Goal: Check status: Check status

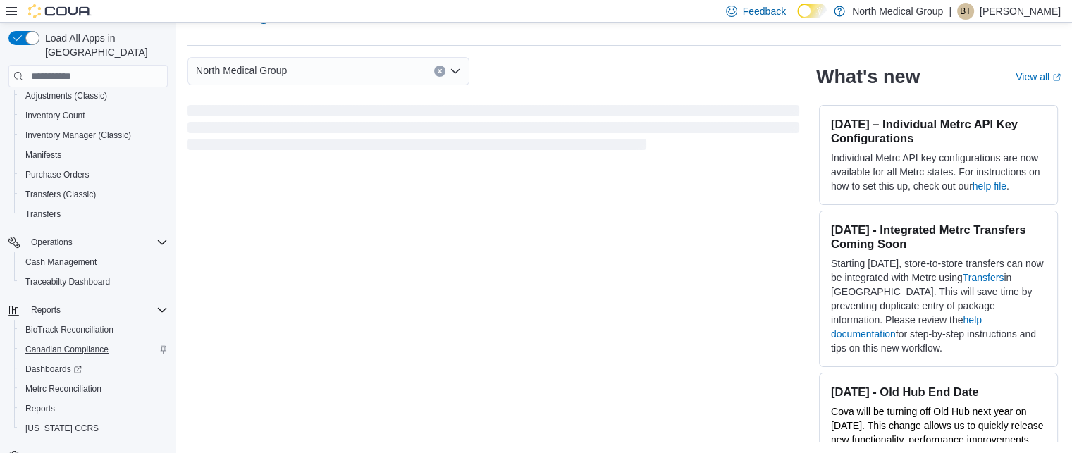
scroll to position [154, 0]
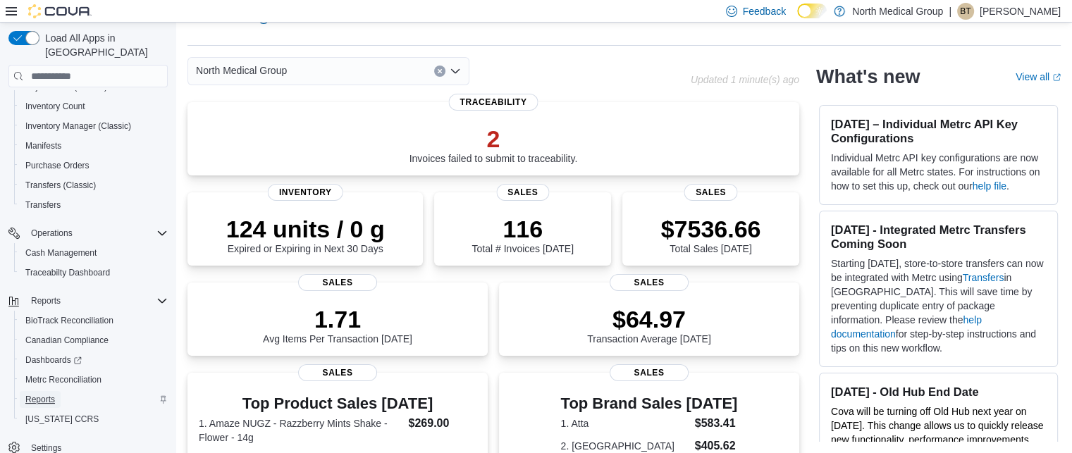
click at [44, 394] on span "Reports" at bounding box center [40, 399] width 30 height 11
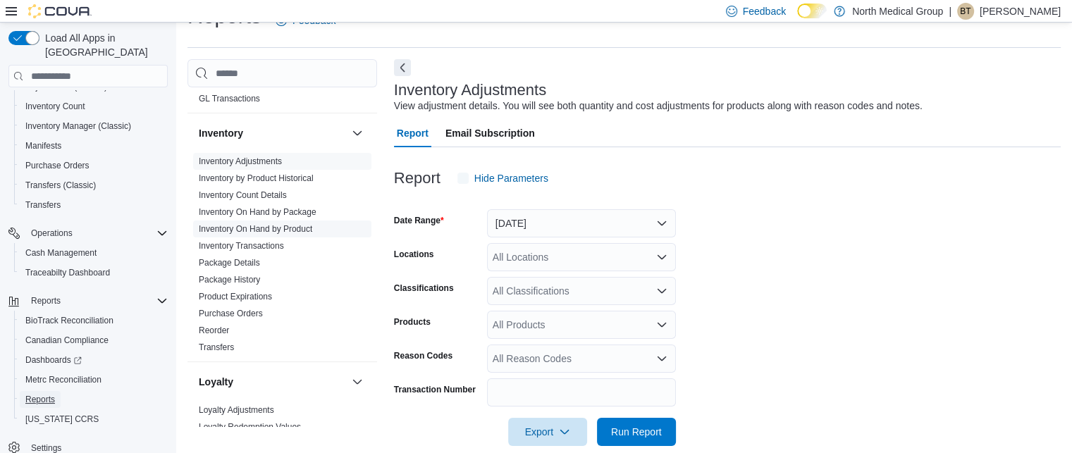
scroll to position [32, 0]
click at [253, 157] on link "Inventory Adjustments" at bounding box center [240, 161] width 83 height 10
click at [643, 226] on button "Yesterday" at bounding box center [581, 223] width 189 height 28
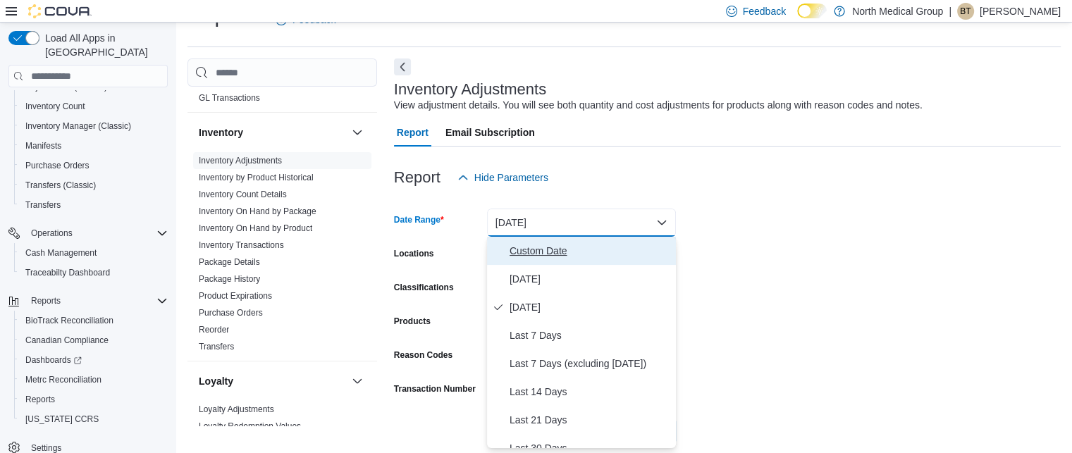
click at [545, 257] on span "Custom Date" at bounding box center [590, 250] width 161 height 17
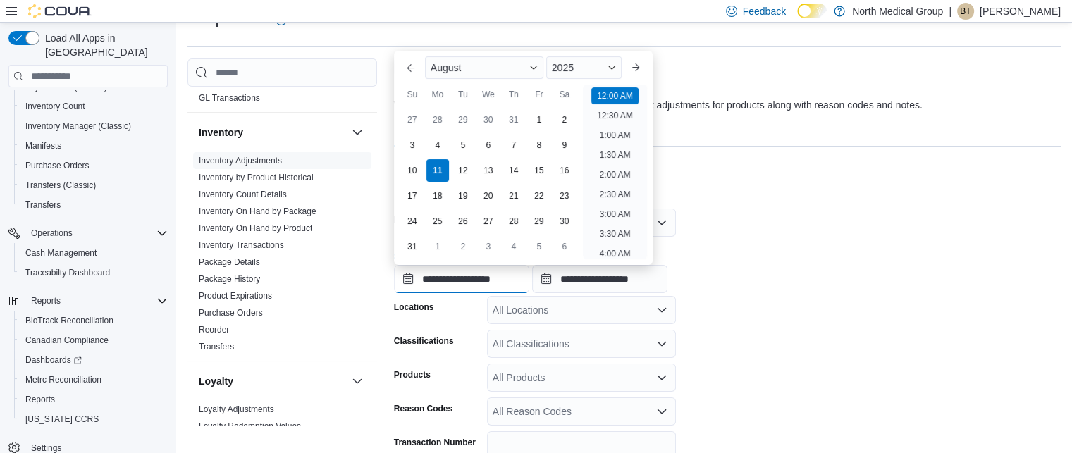
click at [443, 271] on input "**********" at bounding box center [461, 279] width 135 height 28
click at [519, 141] on div "7" at bounding box center [513, 145] width 25 height 25
type input "**********"
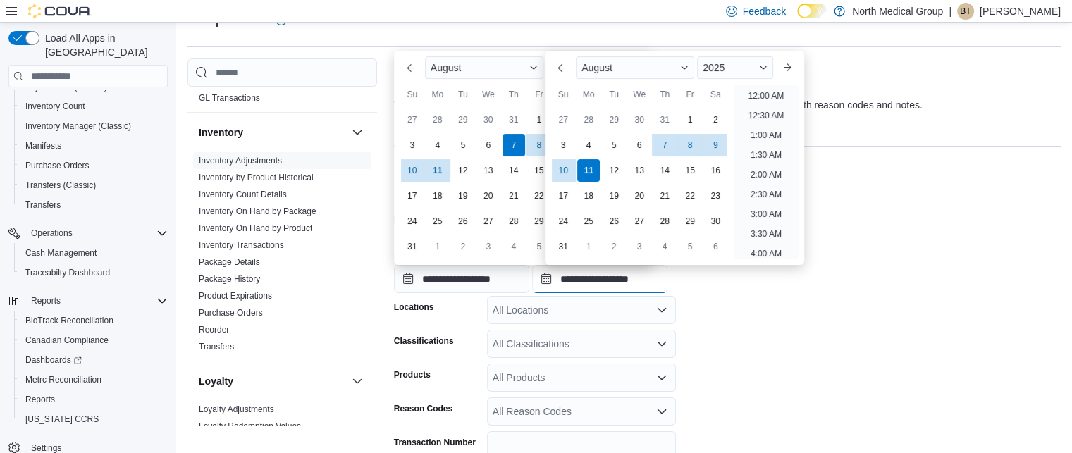
click at [649, 284] on input "**********" at bounding box center [599, 279] width 135 height 28
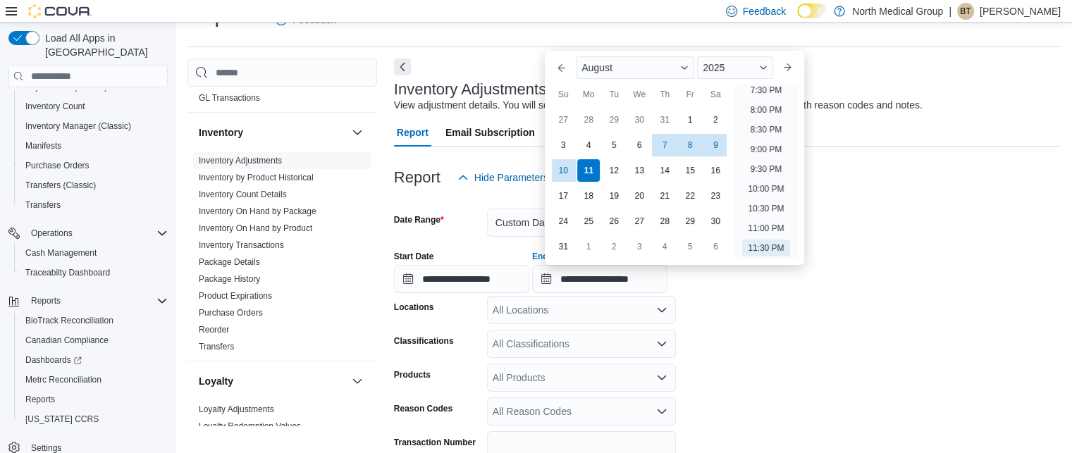
click at [741, 399] on form "**********" at bounding box center [727, 345] width 667 height 307
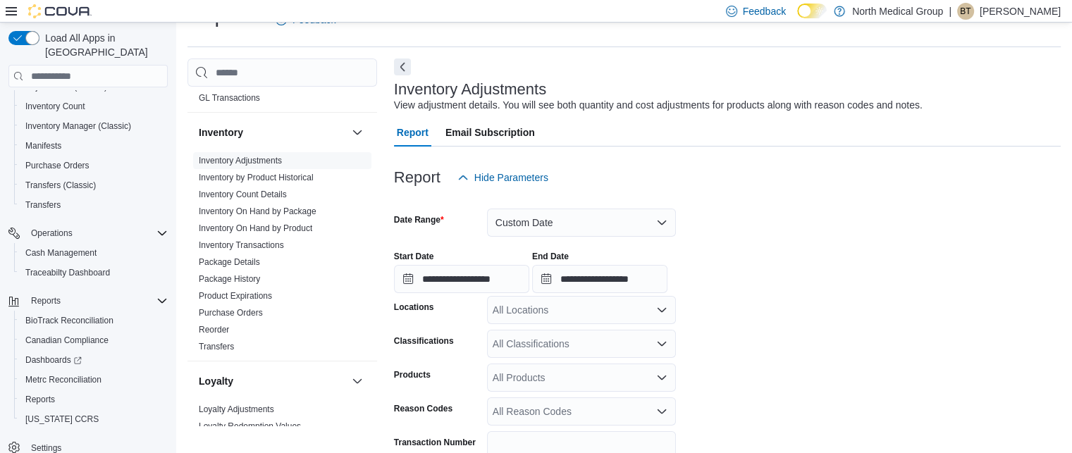
click at [658, 311] on icon "Open list of options" at bounding box center [661, 309] width 11 height 11
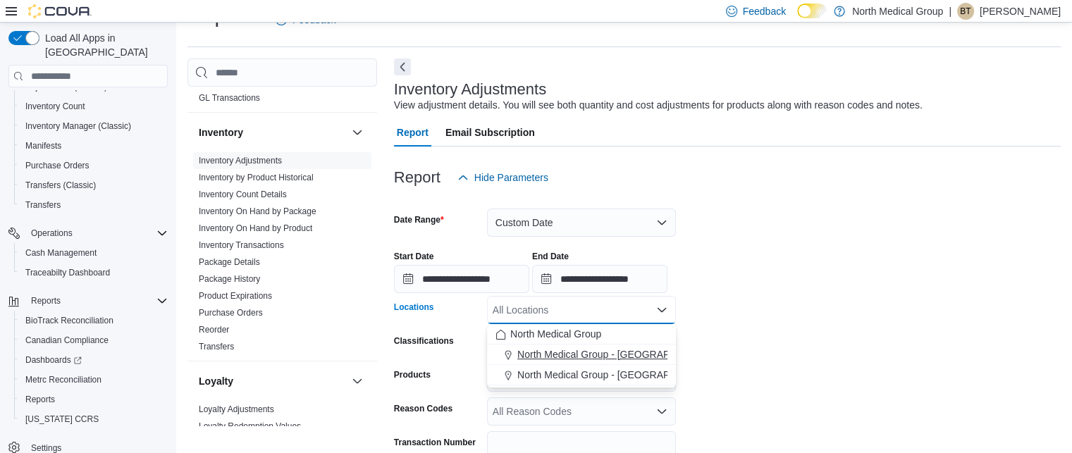
click at [612, 362] on button "North Medical Group - Hillsboro" at bounding box center [581, 355] width 189 height 20
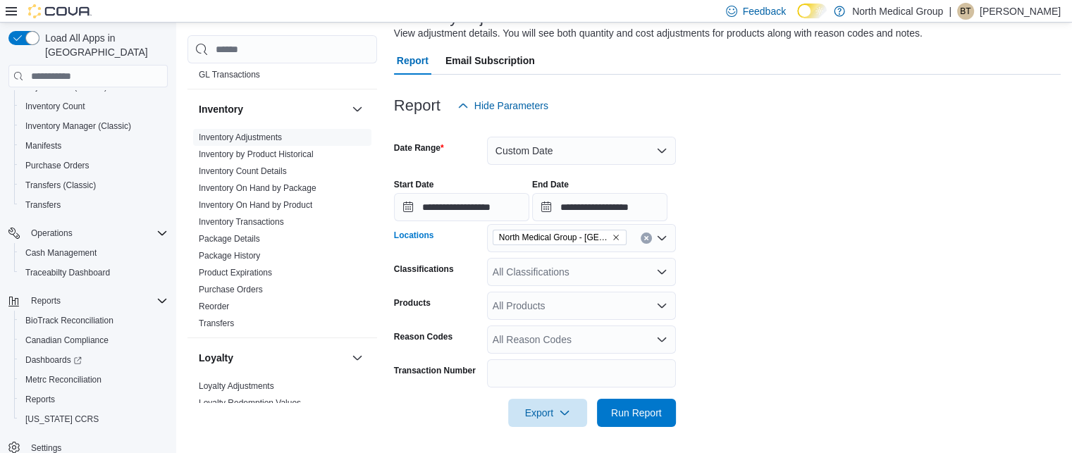
scroll to position [106, 0]
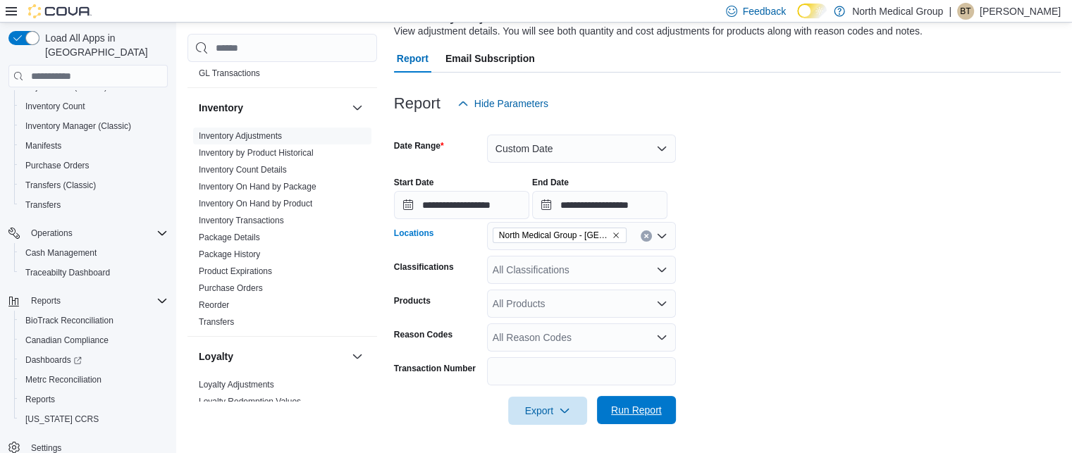
click at [636, 410] on span "Run Report" at bounding box center [636, 410] width 51 height 14
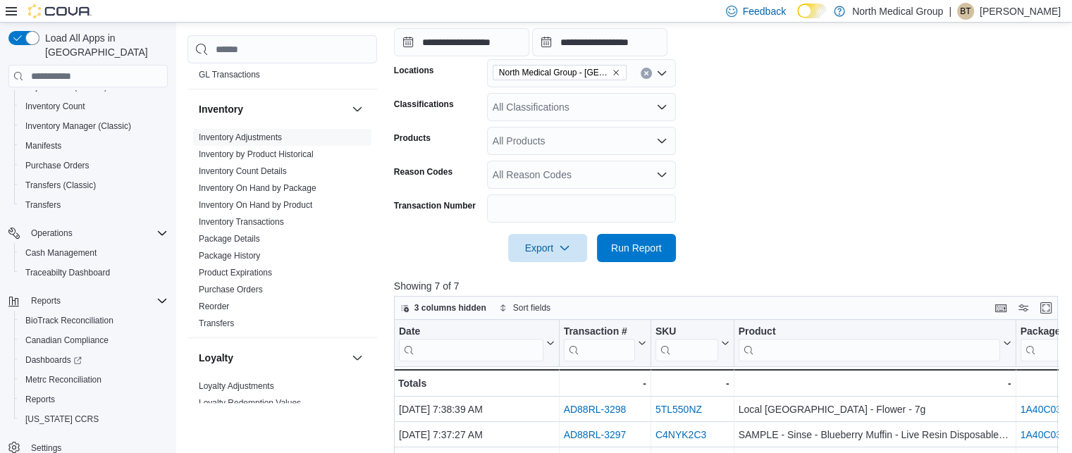
scroll to position [486, 0]
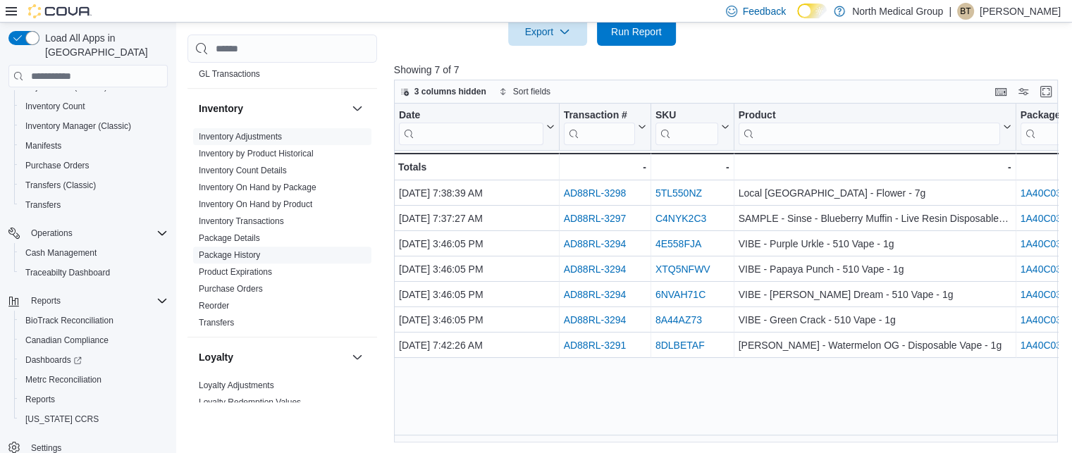
click at [240, 254] on link "Package History" at bounding box center [229, 255] width 61 height 10
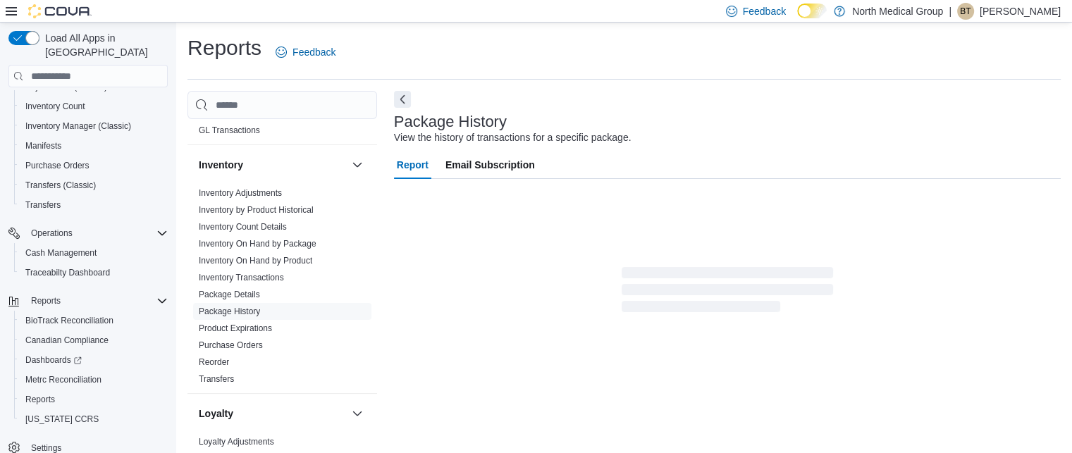
scroll to position [17, 0]
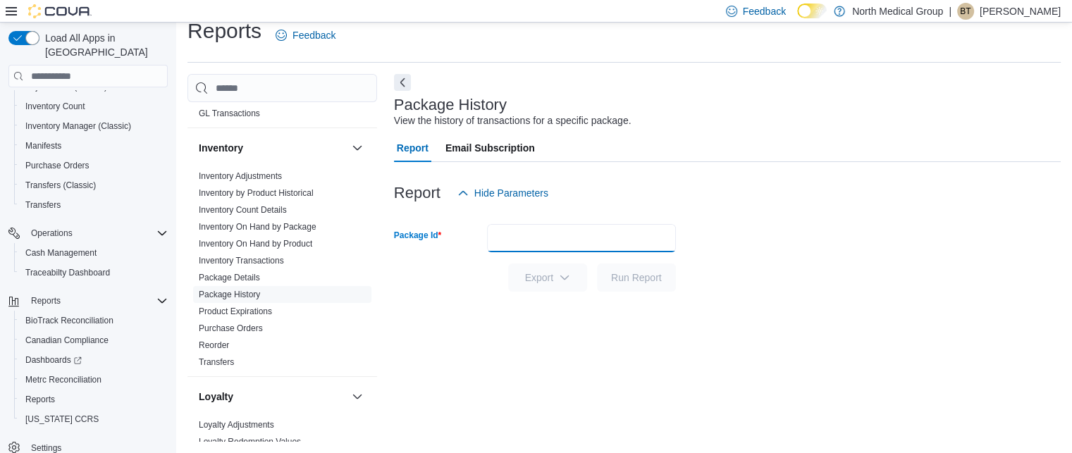
click at [599, 235] on input "Package Id" at bounding box center [581, 238] width 189 height 28
paste input "**********"
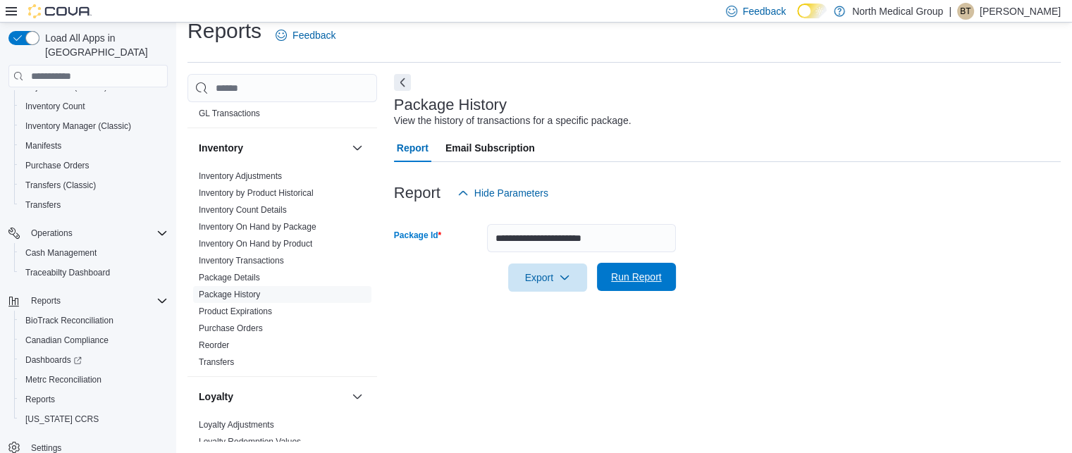
click at [656, 275] on span "Run Report" at bounding box center [636, 277] width 51 height 14
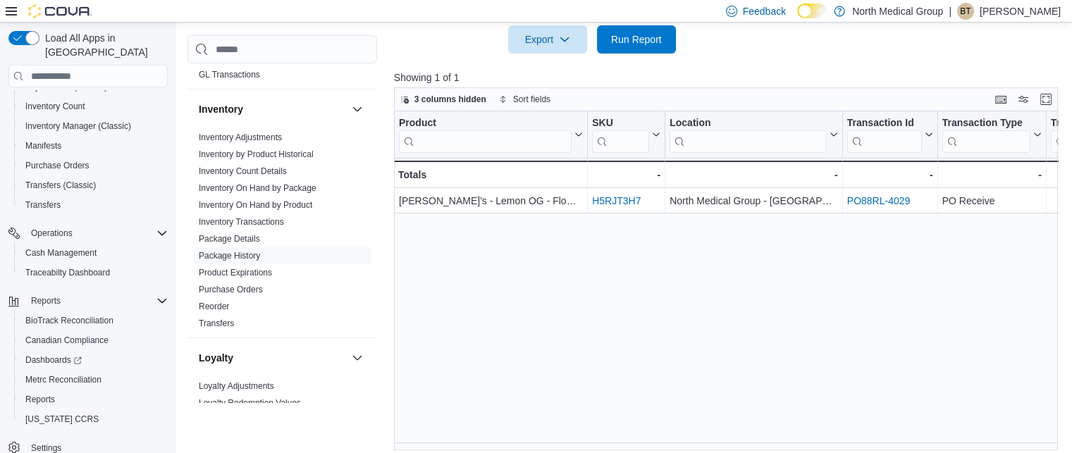
scroll to position [263, 0]
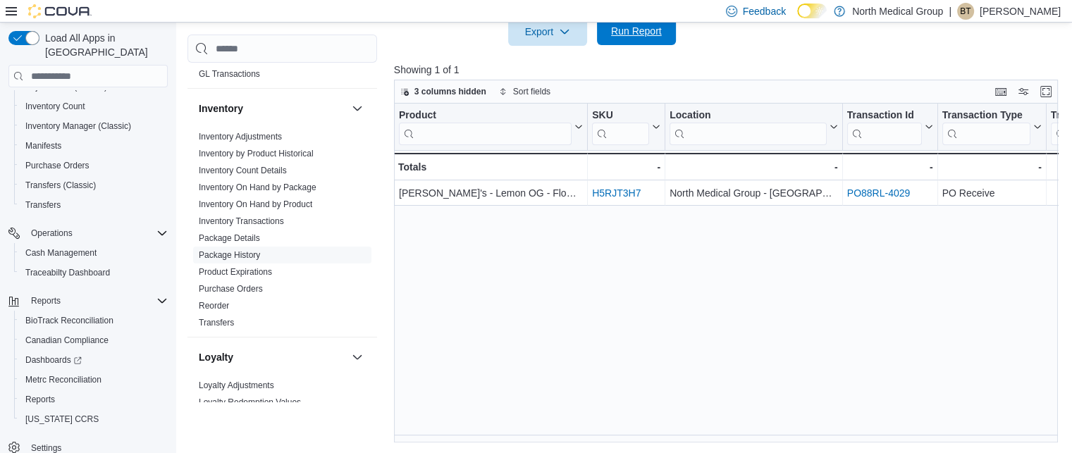
click at [633, 37] on span "Run Report" at bounding box center [636, 31] width 51 height 14
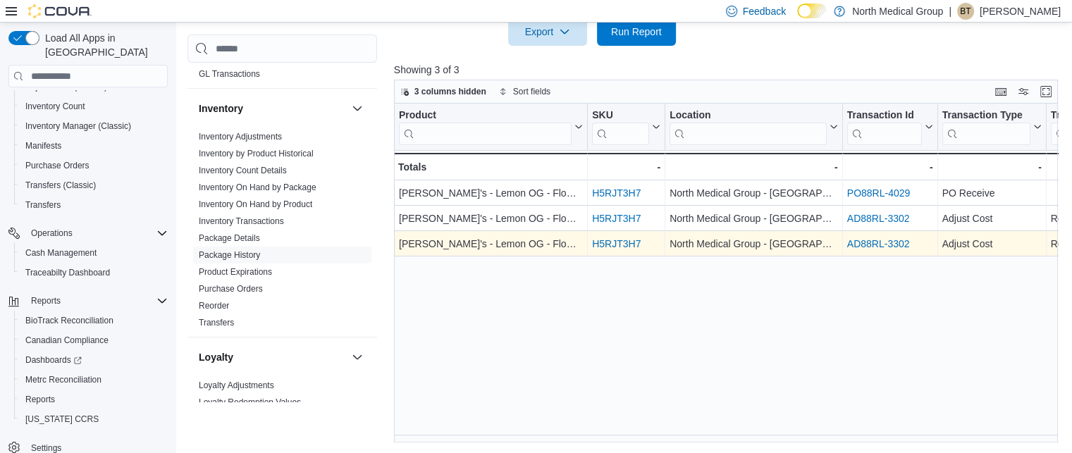
click at [617, 242] on link "H5RJT3H7" at bounding box center [616, 243] width 49 height 11
click at [887, 247] on link "AD88RL-3302" at bounding box center [878, 243] width 63 height 11
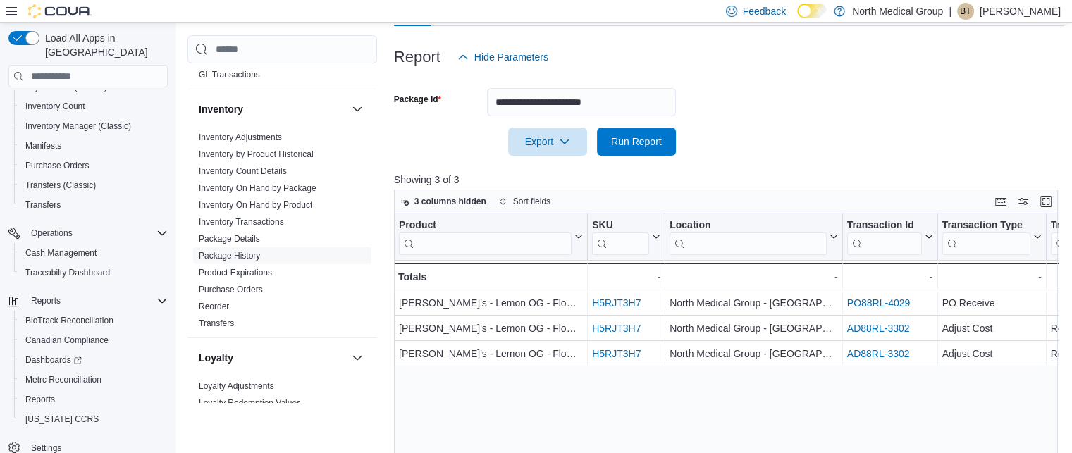
scroll to position [0, 0]
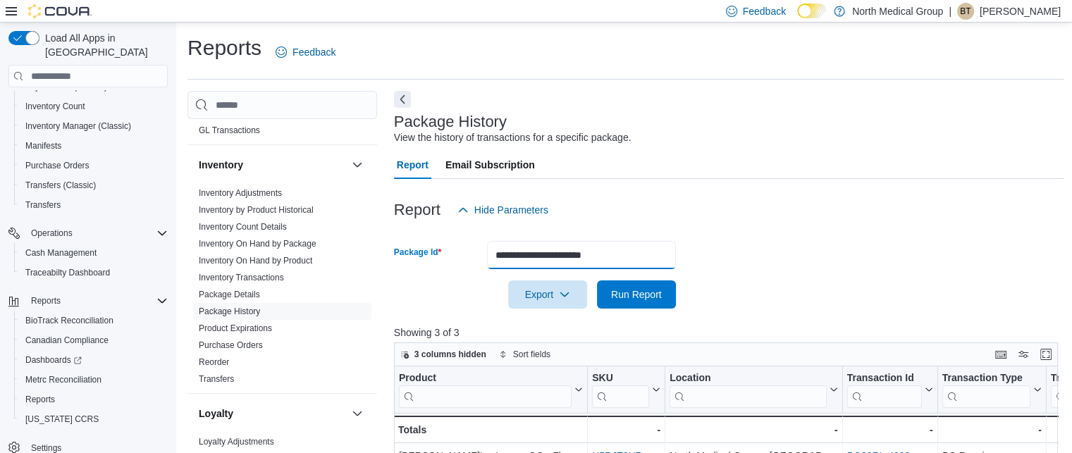
drag, startPoint x: 647, startPoint y: 253, endPoint x: 412, endPoint y: 235, distance: 236.1
click at [412, 235] on form "**********" at bounding box center [729, 266] width 671 height 85
paste input "text"
click at [643, 295] on span "Run Report" at bounding box center [636, 294] width 51 height 14
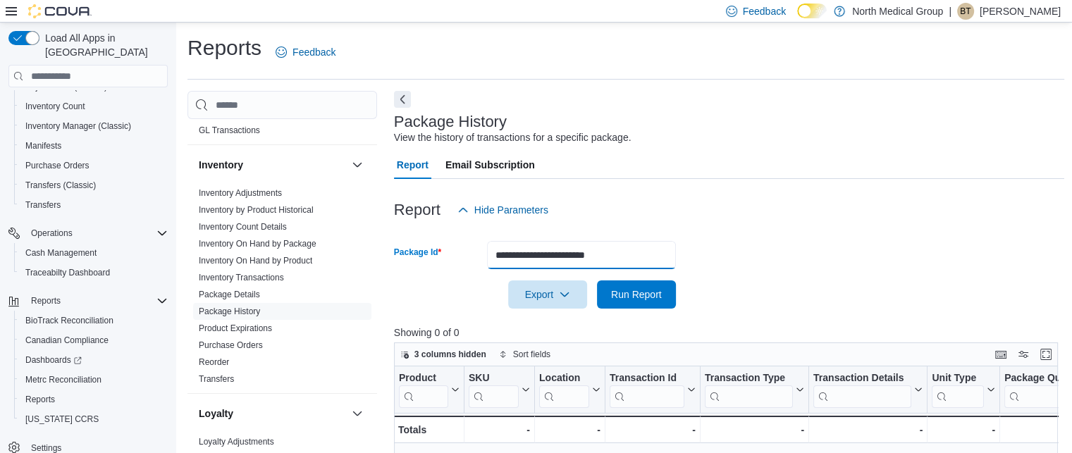
click at [651, 257] on input "**********" at bounding box center [581, 255] width 189 height 28
click at [631, 301] on span "Run Report" at bounding box center [636, 294] width 51 height 14
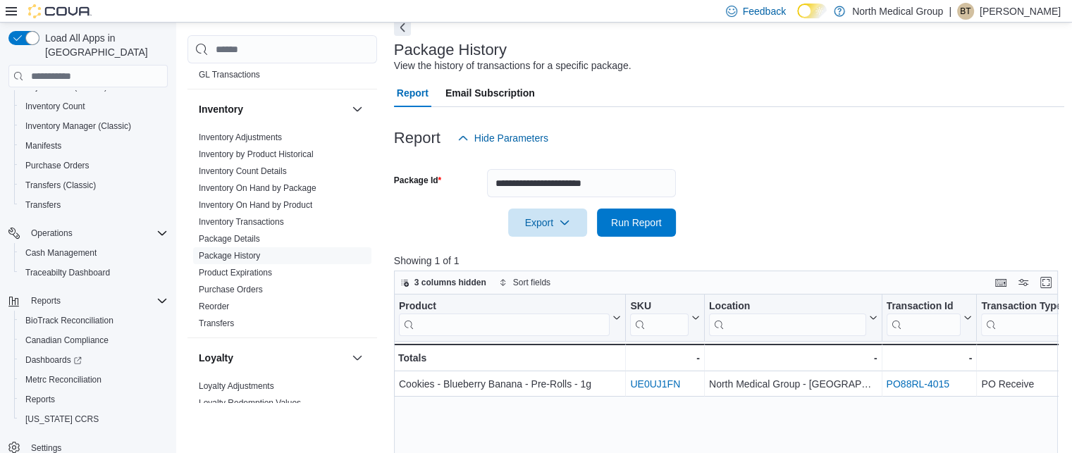
scroll to position [141, 0]
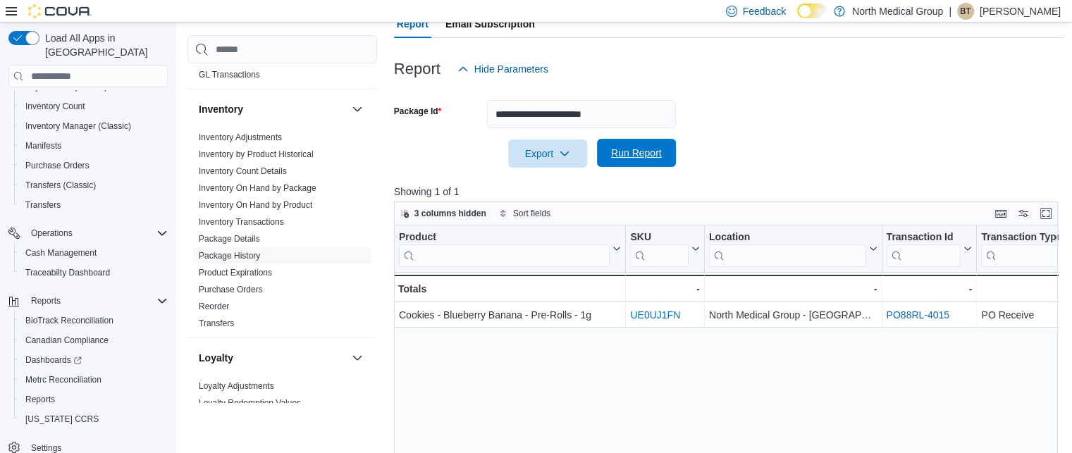
click at [643, 152] on span "Run Report" at bounding box center [636, 153] width 51 height 14
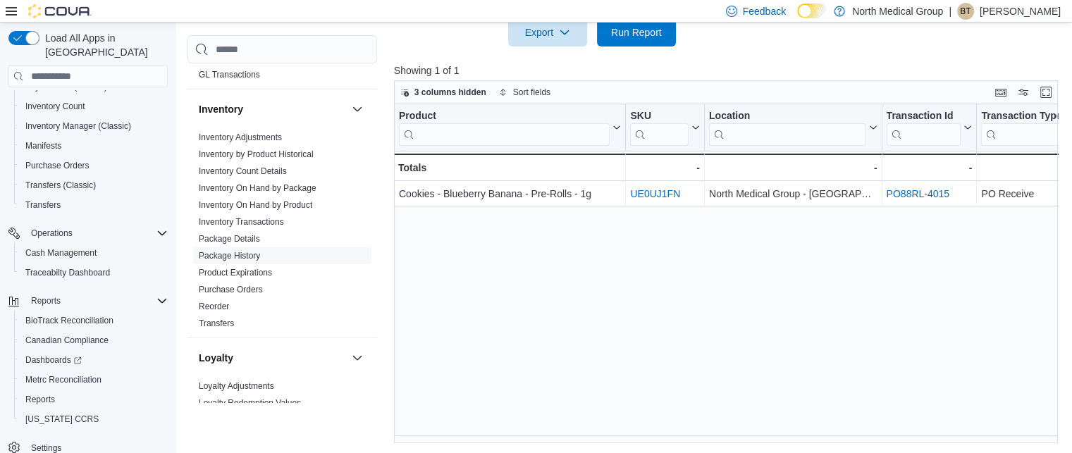
scroll to position [263, 0]
click at [629, 18] on div "Feedback Dark Mode North Medical Group | BT Brittani Tebeau Load All Apps in Ne…" at bounding box center [536, 95] width 1072 height 717
click at [630, 44] on span "Run Report" at bounding box center [636, 31] width 62 height 28
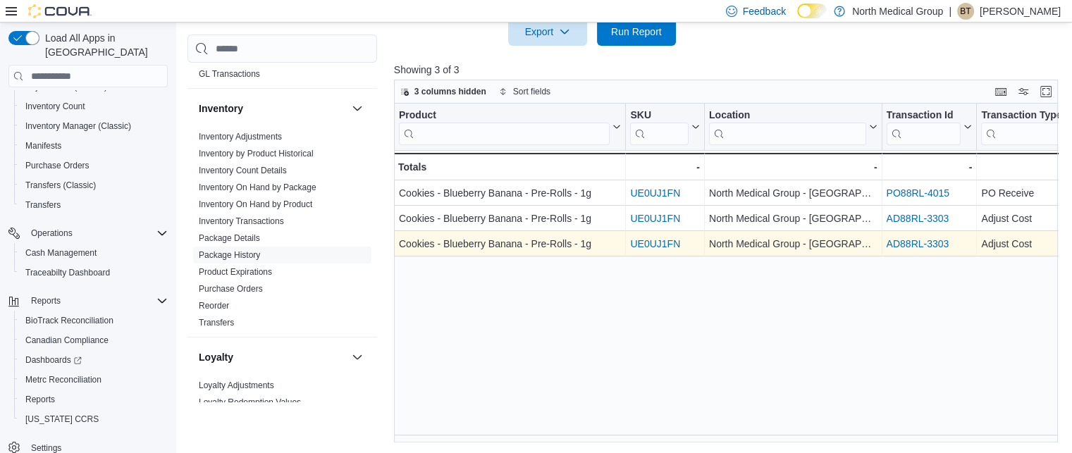
click at [924, 249] on link "AD88RL-3303" at bounding box center [917, 243] width 63 height 11
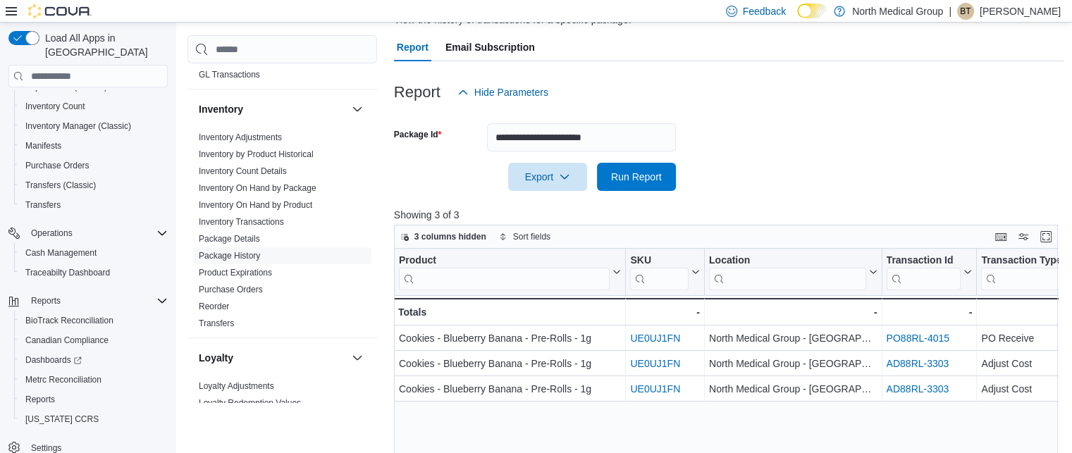
scroll to position [0, 0]
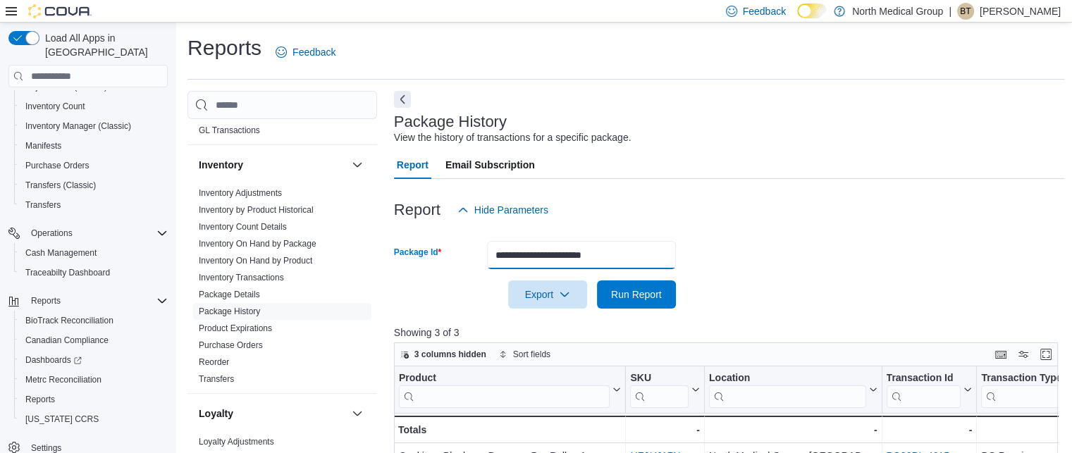
drag, startPoint x: 649, startPoint y: 242, endPoint x: 404, endPoint y: 168, distance: 256.2
click at [404, 168] on div "**********" at bounding box center [729, 428] width 671 height 554
paste input "text"
type input "**********"
drag, startPoint x: 658, startPoint y: 295, endPoint x: 655, endPoint y: 287, distance: 8.7
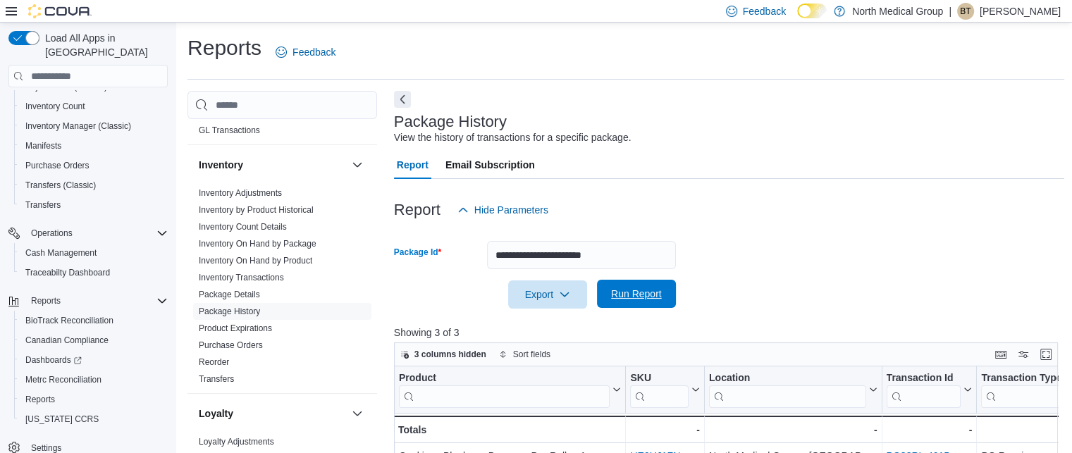
click at [655, 287] on span "Run Report" at bounding box center [636, 294] width 62 height 28
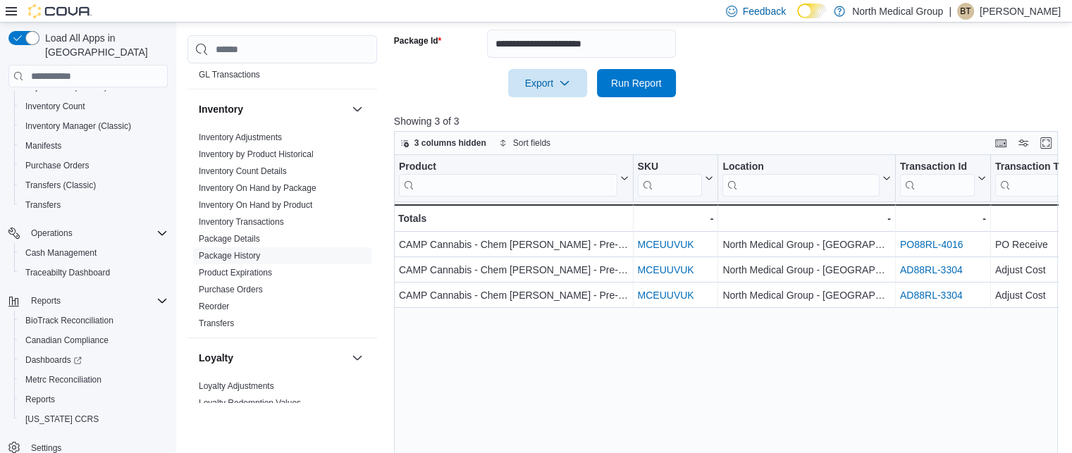
scroll to position [263, 0]
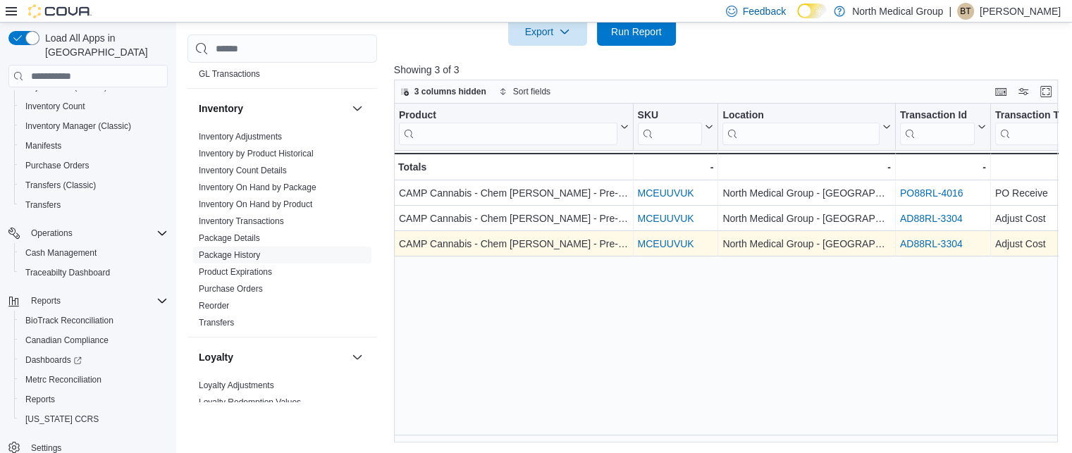
click at [926, 242] on link "AD88RL-3304" at bounding box center [931, 243] width 63 height 11
